Goal: Task Accomplishment & Management: Use online tool/utility

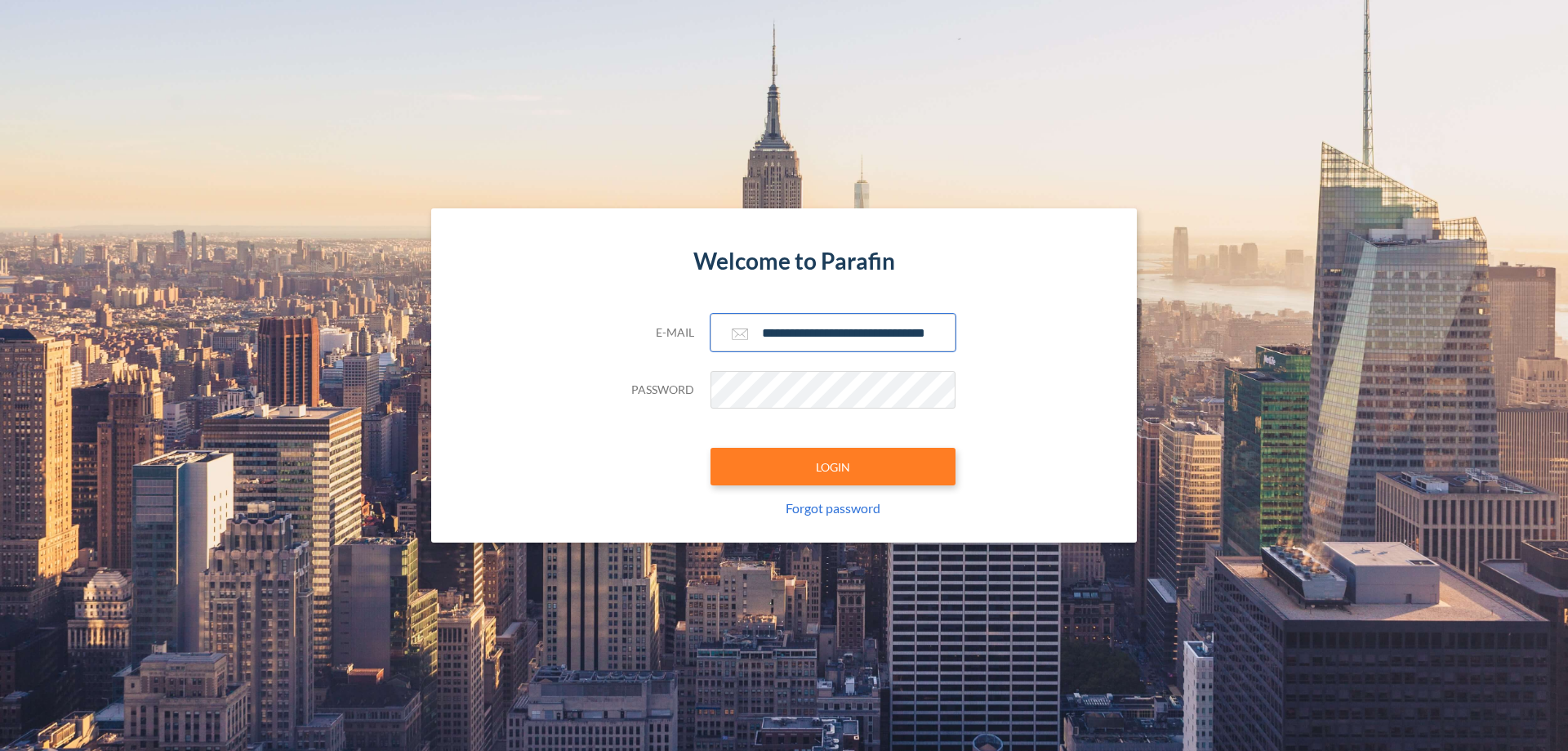
type input "**********"
click at [833, 467] on button "LOGIN" at bounding box center [832, 467] width 245 height 38
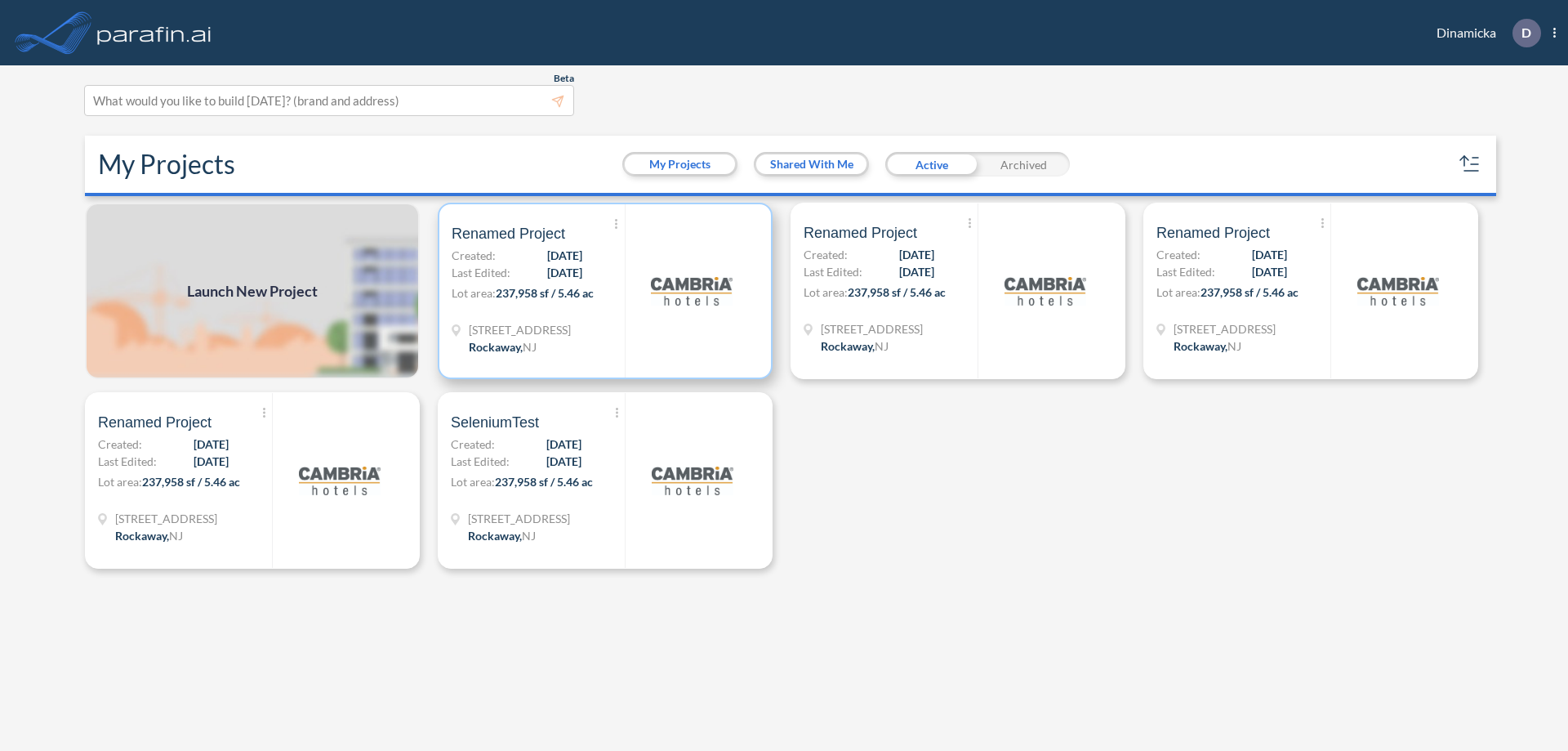
scroll to position [4, 0]
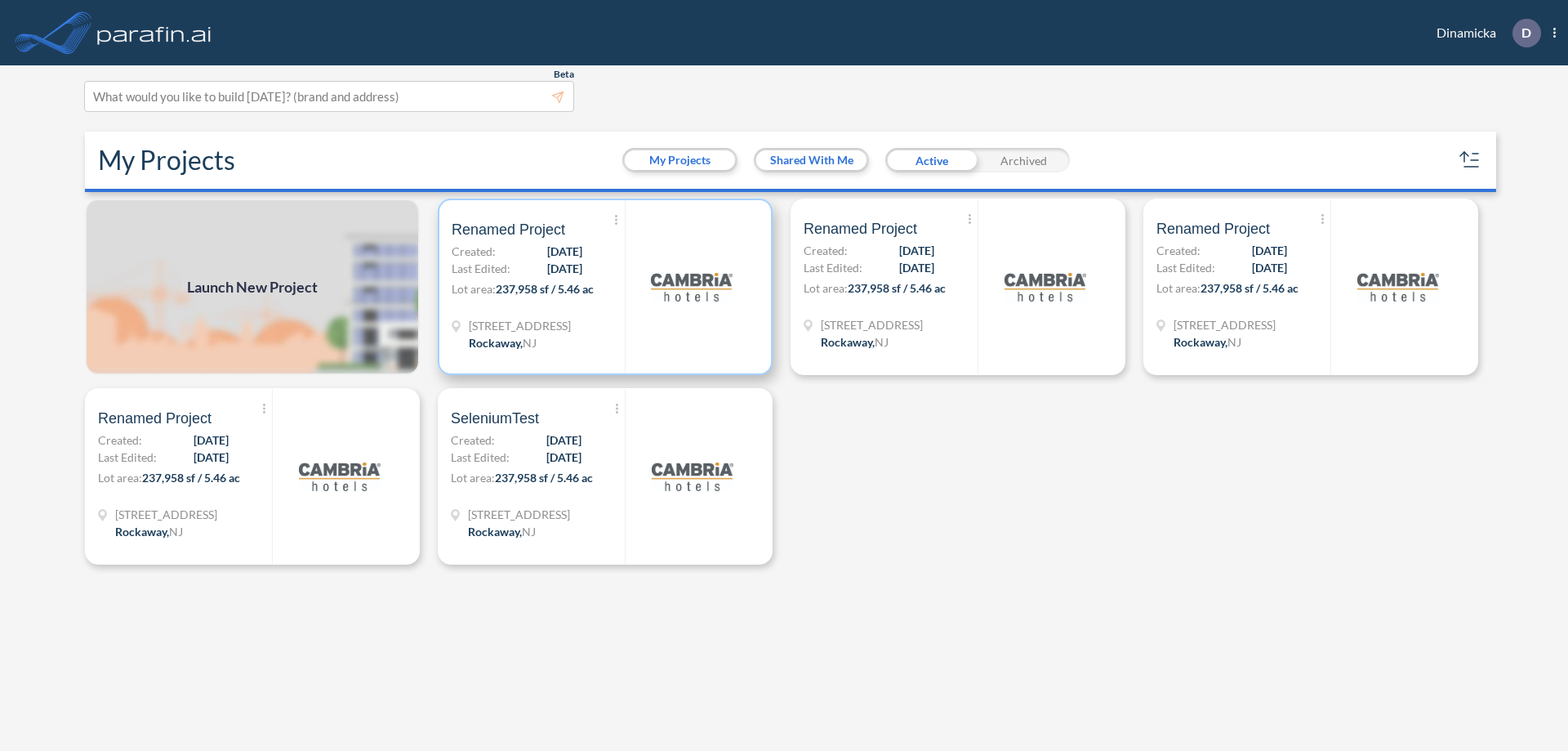
click at [605, 286] on p "Lot area: 237,958 sf / 5.46 ac" at bounding box center [538, 292] width 173 height 24
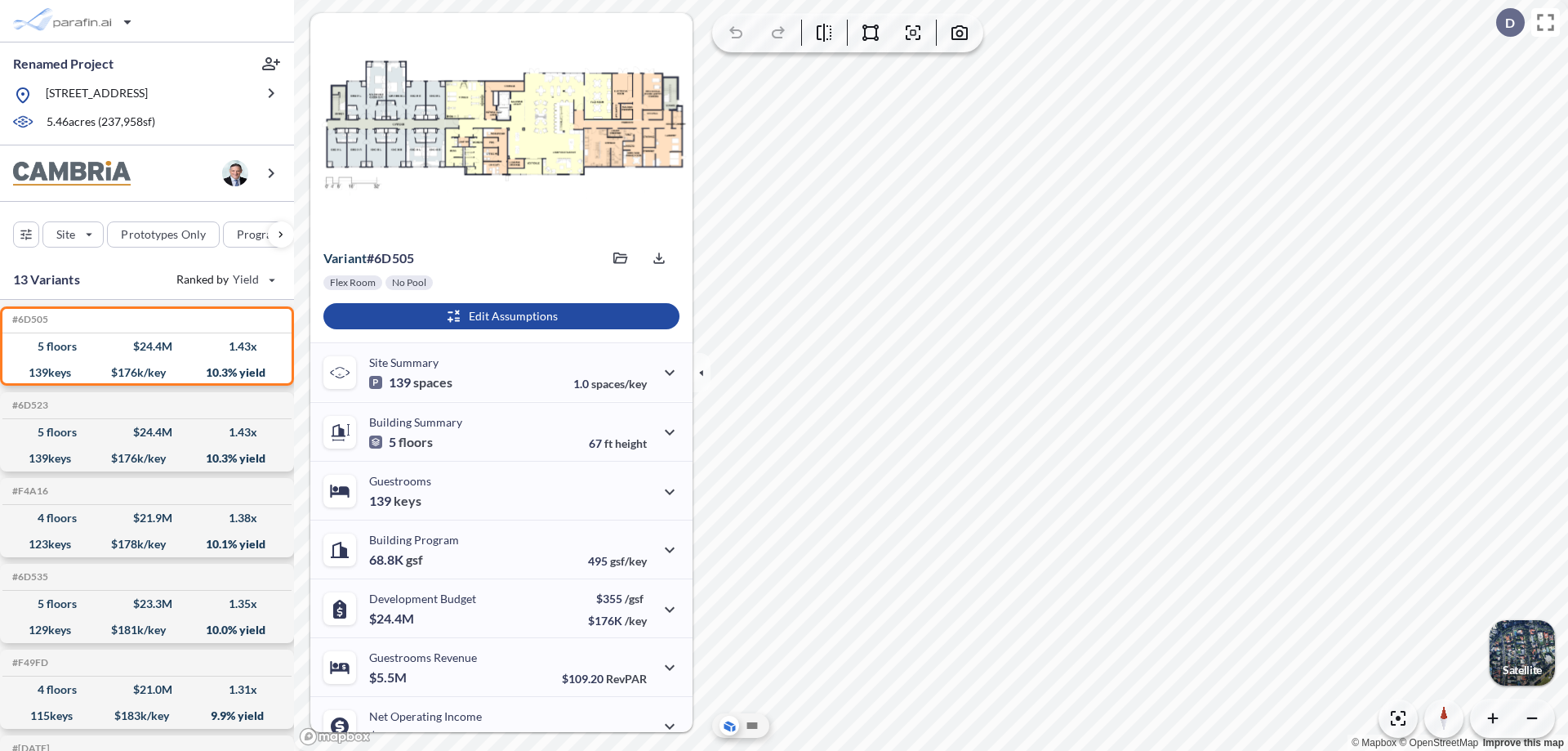
scroll to position [82, 0]
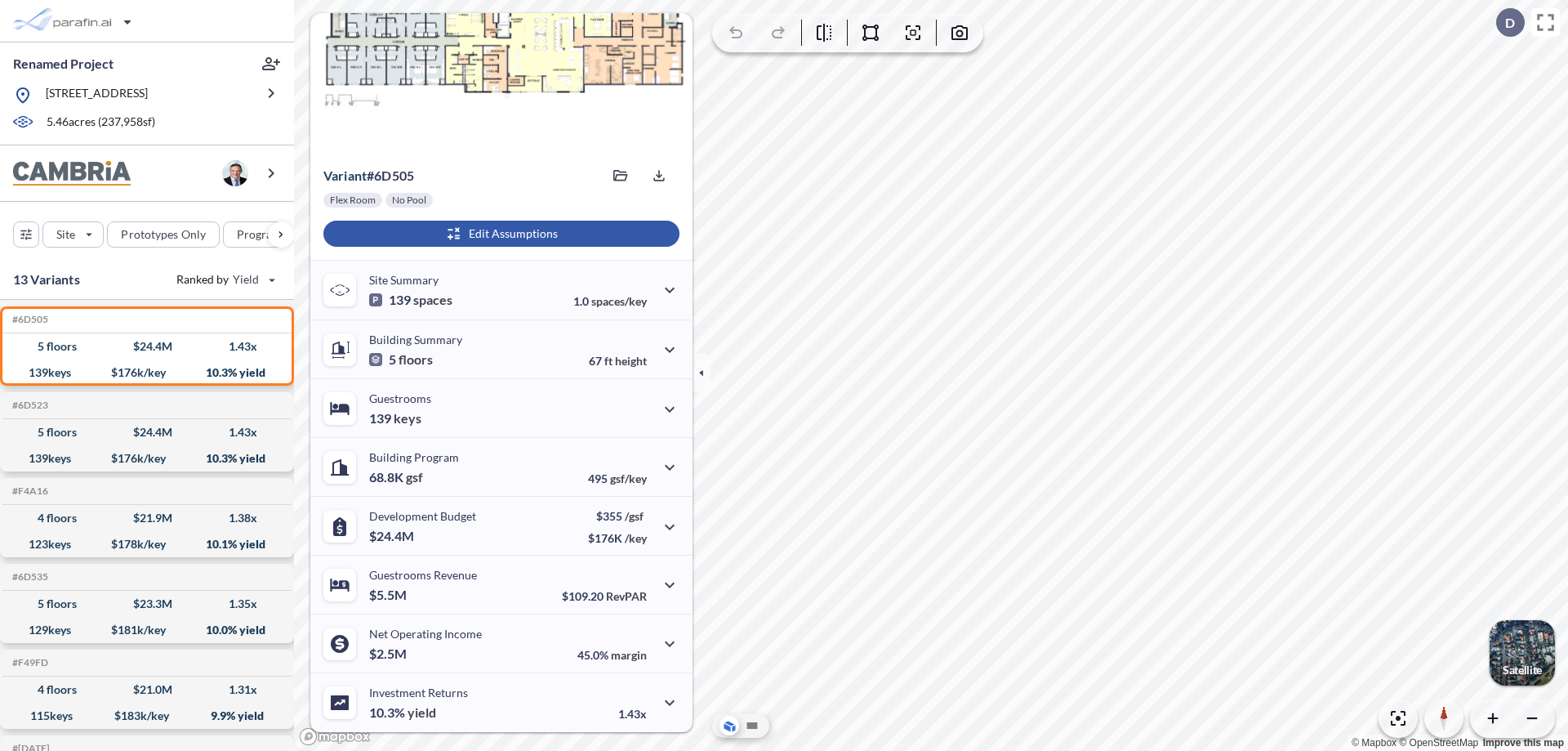
click at [499, 233] on div "button" at bounding box center [501, 234] width 356 height 27
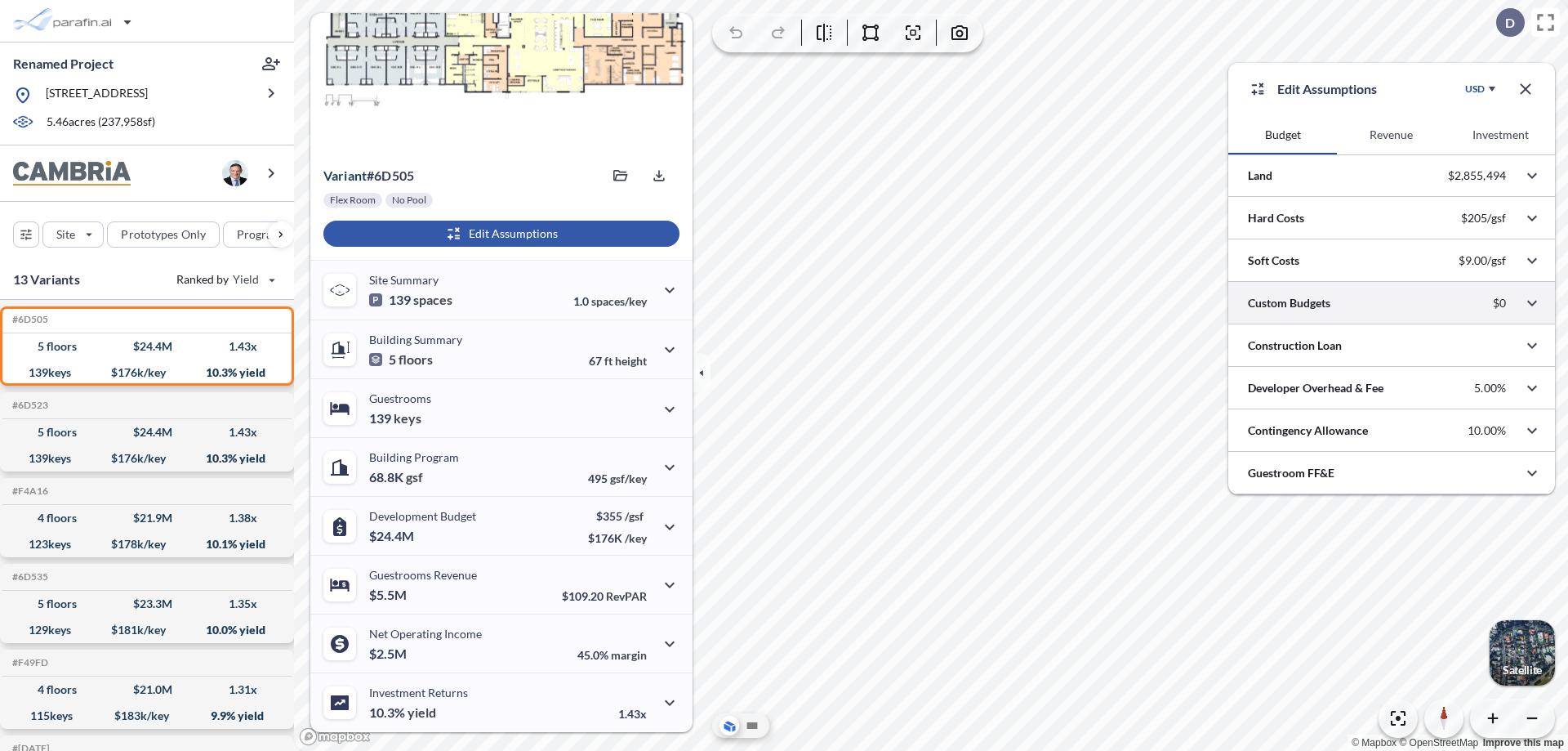
click at [1391, 303] on div at bounding box center [1391, 302] width 327 height 42
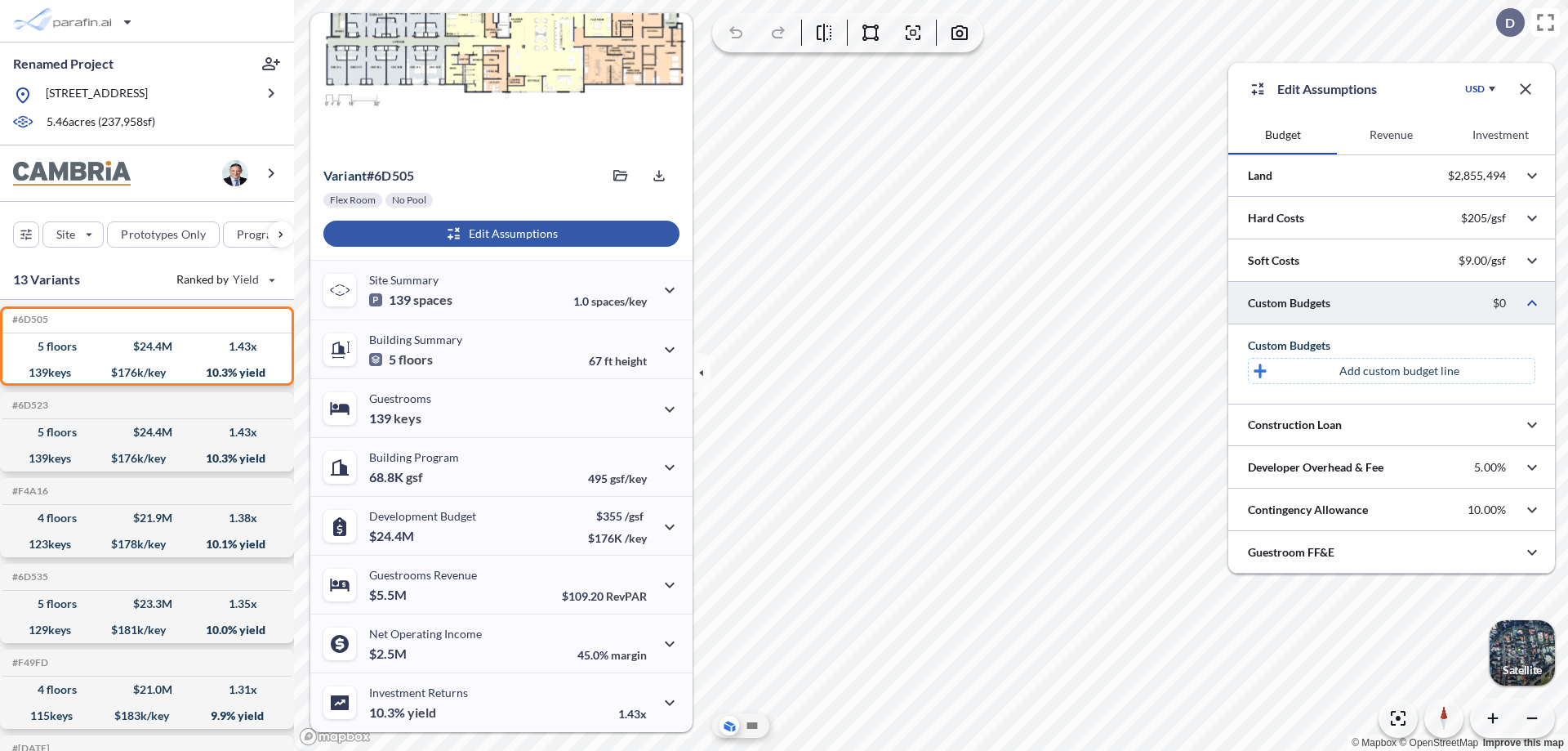
click at [1399, 371] on p "Add custom budget line" at bounding box center [1399, 370] width 120 height 16
